Goal: Task Accomplishment & Management: Complete application form

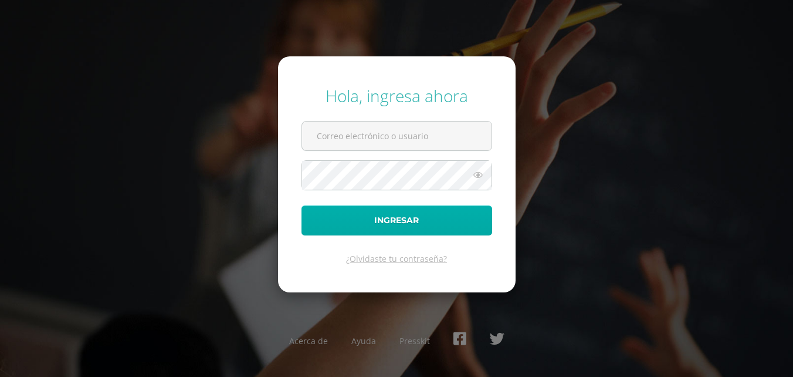
type input "2023809"
click at [353, 211] on button "Ingresar" at bounding box center [397, 220] width 191 height 30
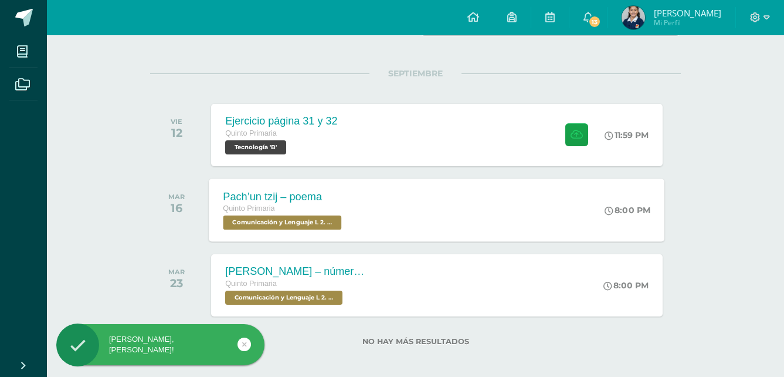
scroll to position [134, 0]
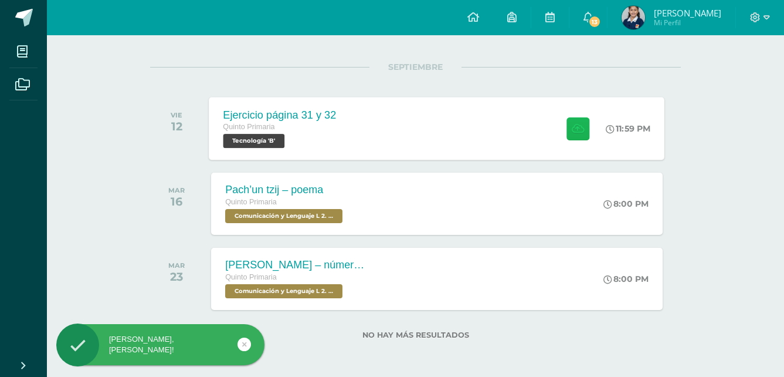
click at [580, 133] on icon at bounding box center [578, 128] width 12 height 10
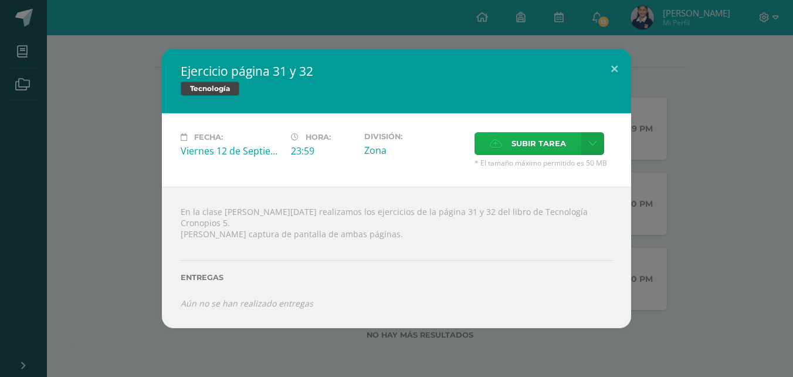
click at [560, 150] on span "Subir tarea" at bounding box center [539, 144] width 55 height 22
click at [0, 0] on input "Subir tarea" at bounding box center [0, 0] width 0 height 0
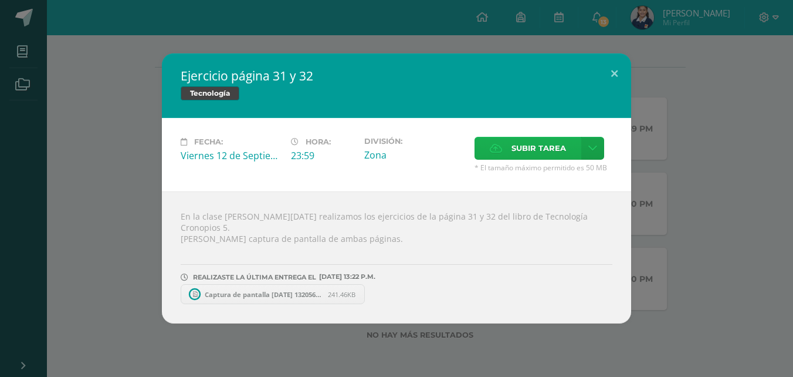
click at [513, 147] on span "Subir tarea" at bounding box center [539, 148] width 55 height 22
click at [0, 0] on input "Subir tarea" at bounding box center [0, 0] width 0 height 0
click at [537, 159] on span "Subir tarea" at bounding box center [539, 148] width 55 height 22
click at [0, 0] on input "Subir tarea" at bounding box center [0, 0] width 0 height 0
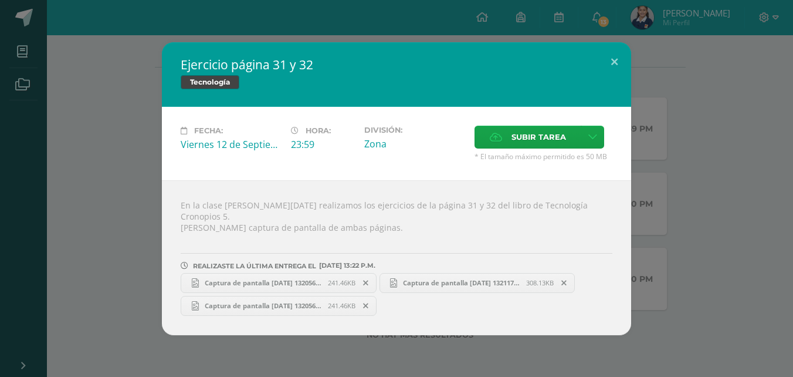
click at [368, 279] on icon at bounding box center [365, 283] width 5 height 8
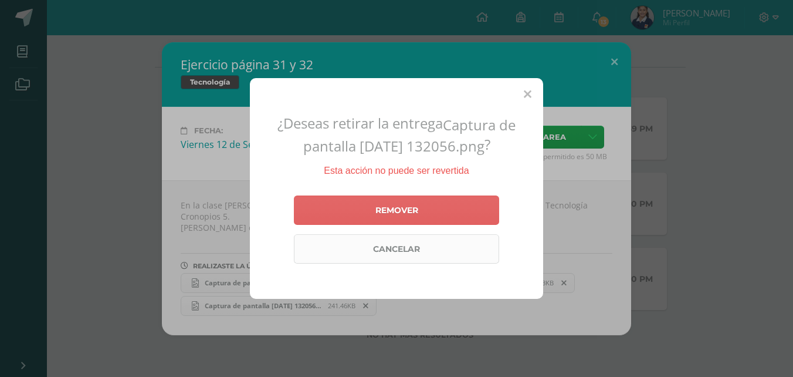
click at [405, 246] on link "Cancelar" at bounding box center [396, 248] width 205 height 29
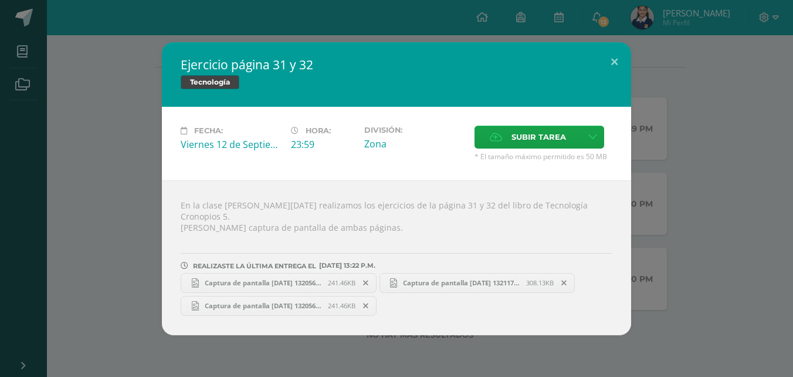
click at [560, 92] on div "Tecnología" at bounding box center [397, 83] width 432 height 17
click at [611, 70] on button at bounding box center [614, 62] width 33 height 40
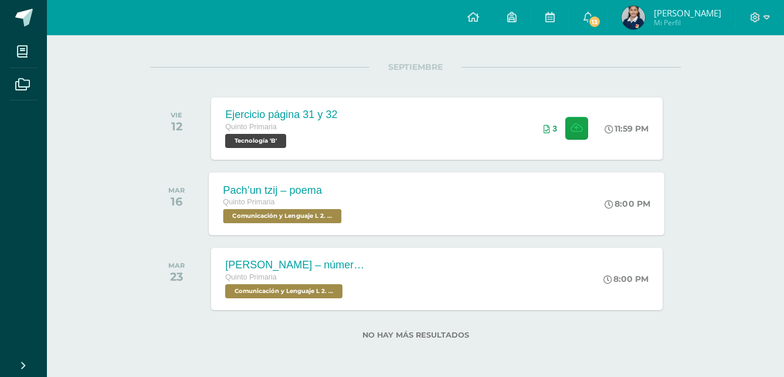
click at [243, 205] on span "Quinto Primaria" at bounding box center [249, 202] width 52 height 8
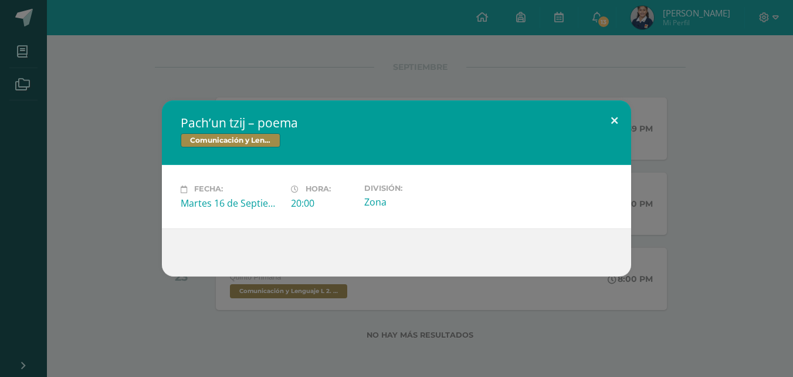
click at [614, 117] on button at bounding box center [614, 120] width 33 height 40
